Goal: Find specific page/section: Find specific page/section

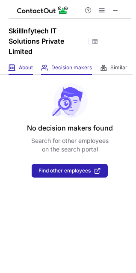
click at [18, 67] on div "About About Company" at bounding box center [21, 68] width 24 height 14
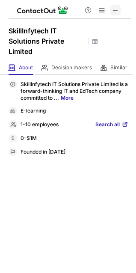
click at [115, 9] on span at bounding box center [115, 10] width 7 height 7
click at [111, 125] on span "Search all" at bounding box center [107, 125] width 24 height 8
